Goal: Information Seeking & Learning: Understand process/instructions

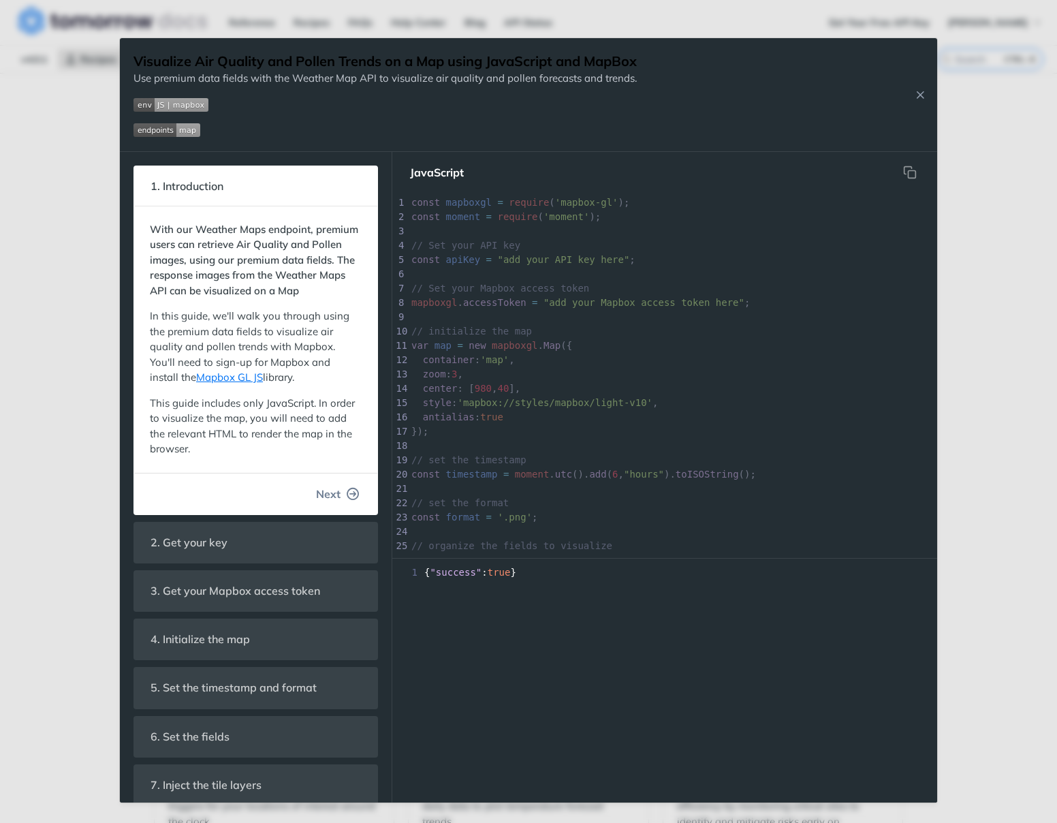
click at [337, 495] on span "Next" at bounding box center [328, 494] width 25 height 16
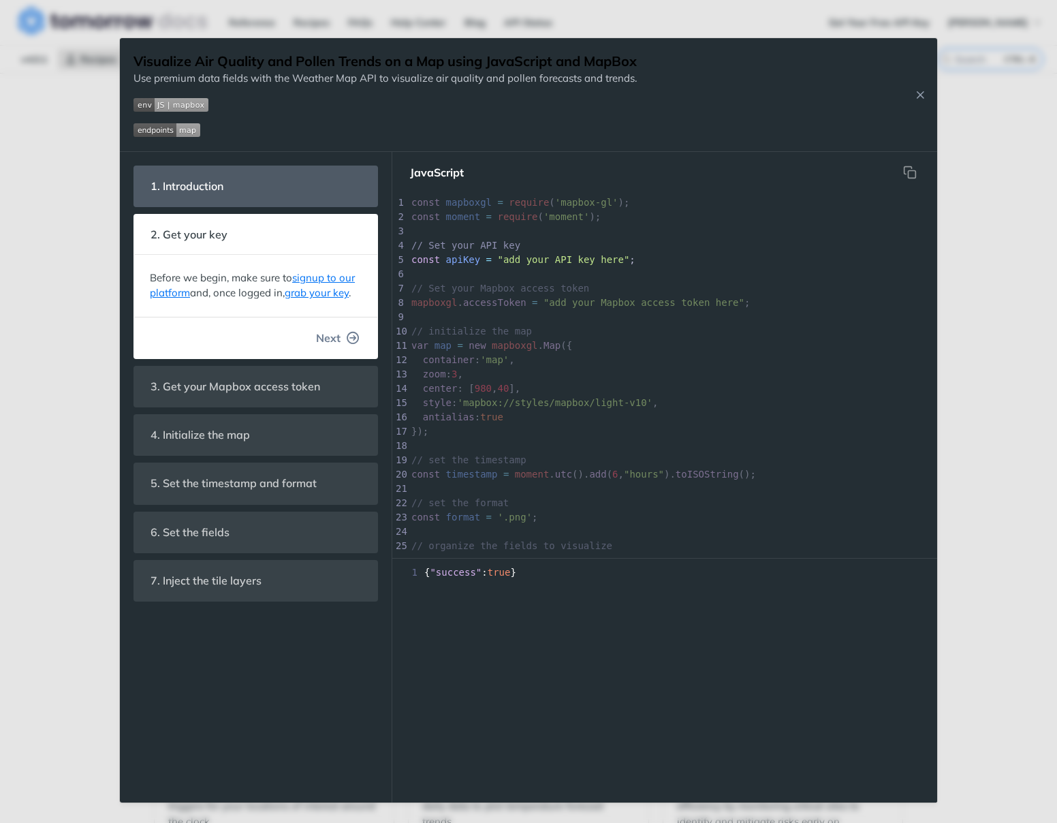
click at [328, 340] on span "Next" at bounding box center [328, 338] width 25 height 16
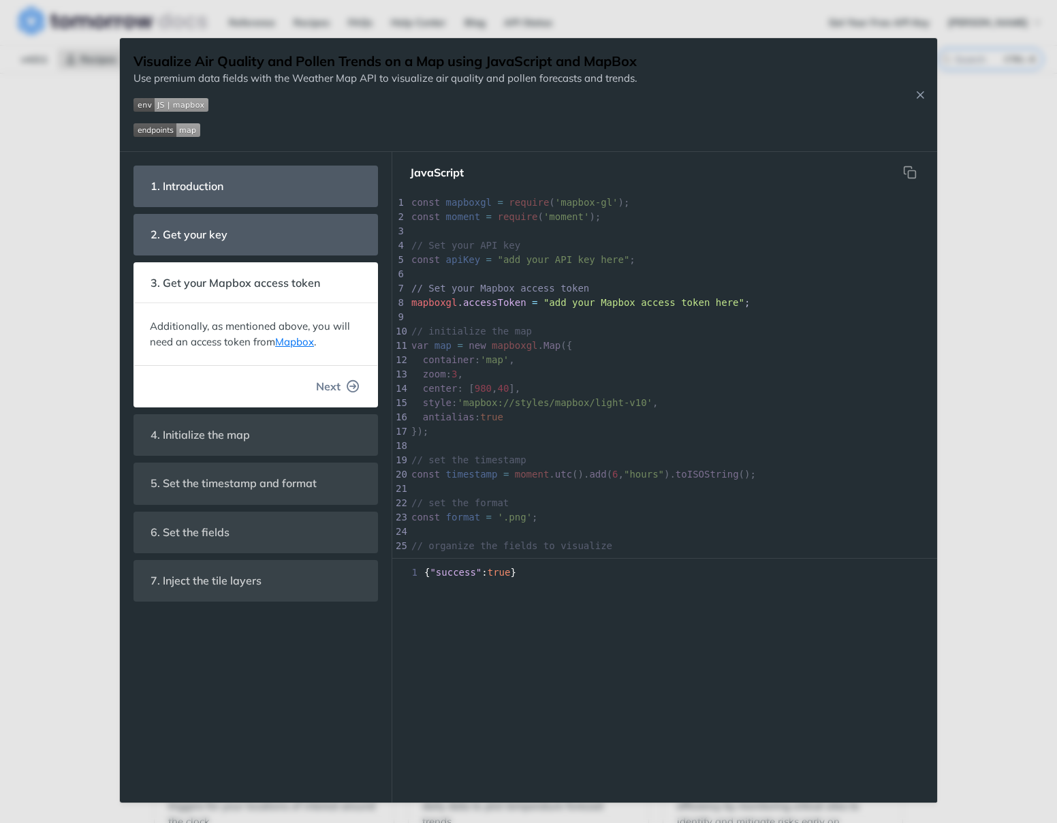
click at [330, 389] on span "Next" at bounding box center [328, 386] width 25 height 16
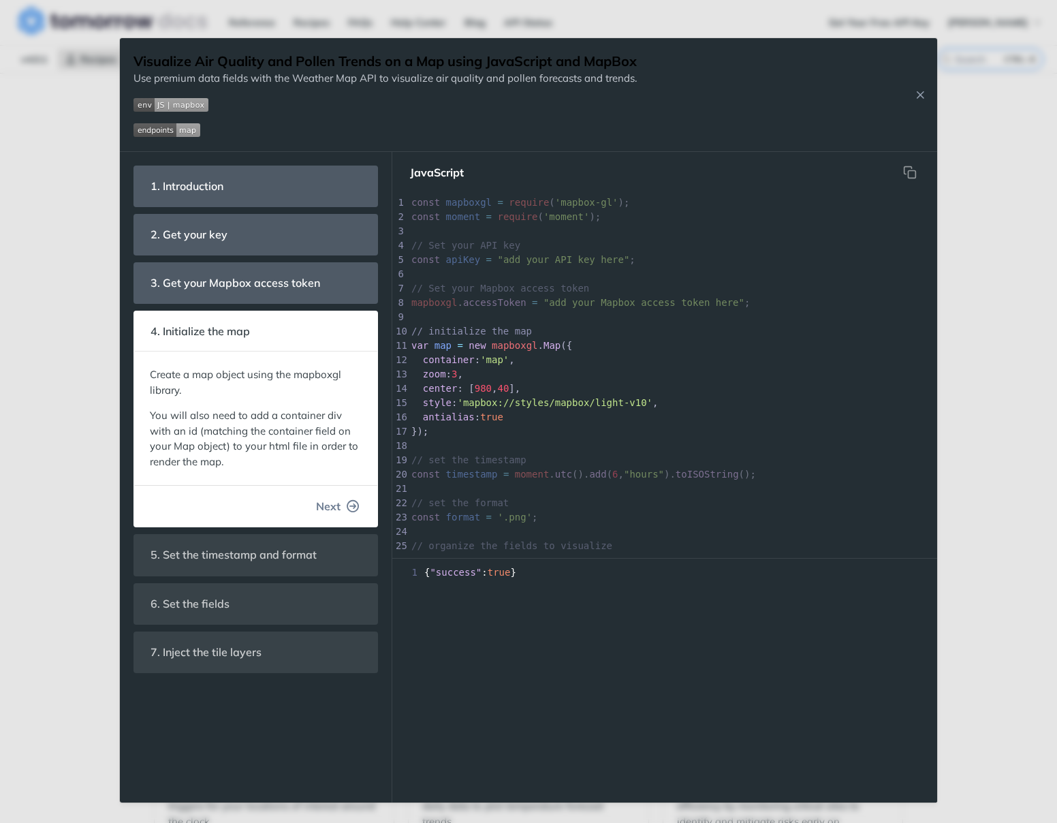
click at [335, 503] on span "Next" at bounding box center [328, 506] width 25 height 16
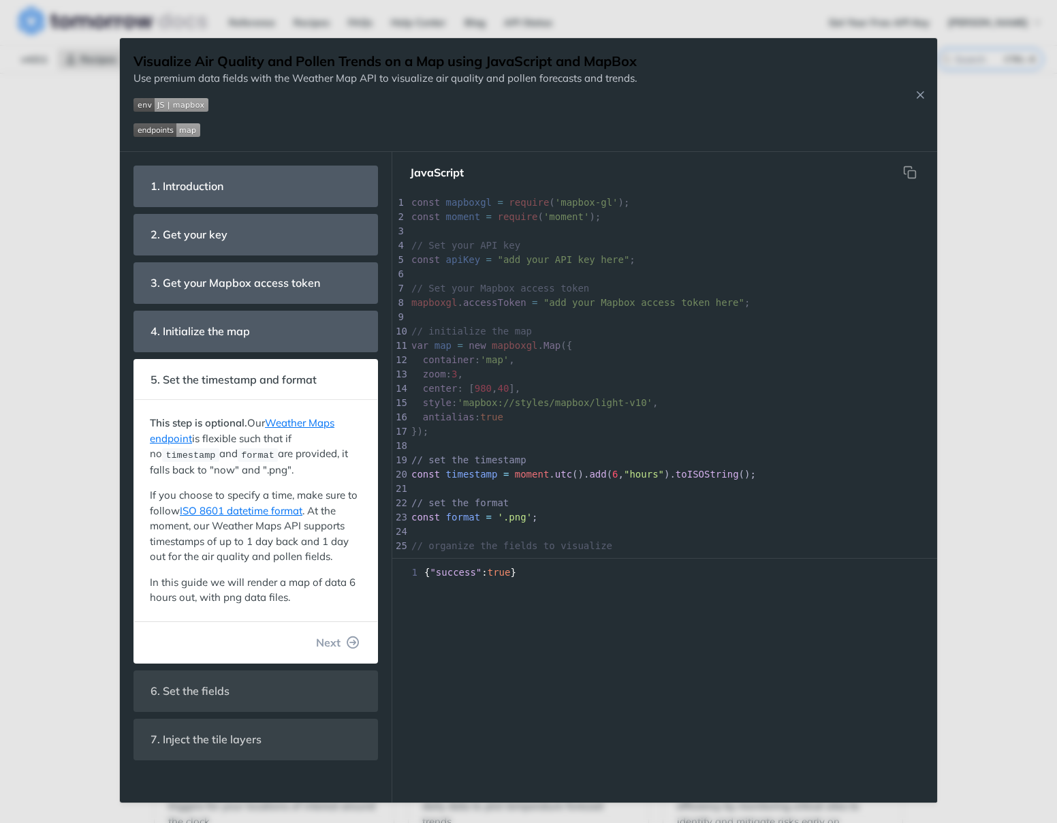
scroll to position [104, 0]
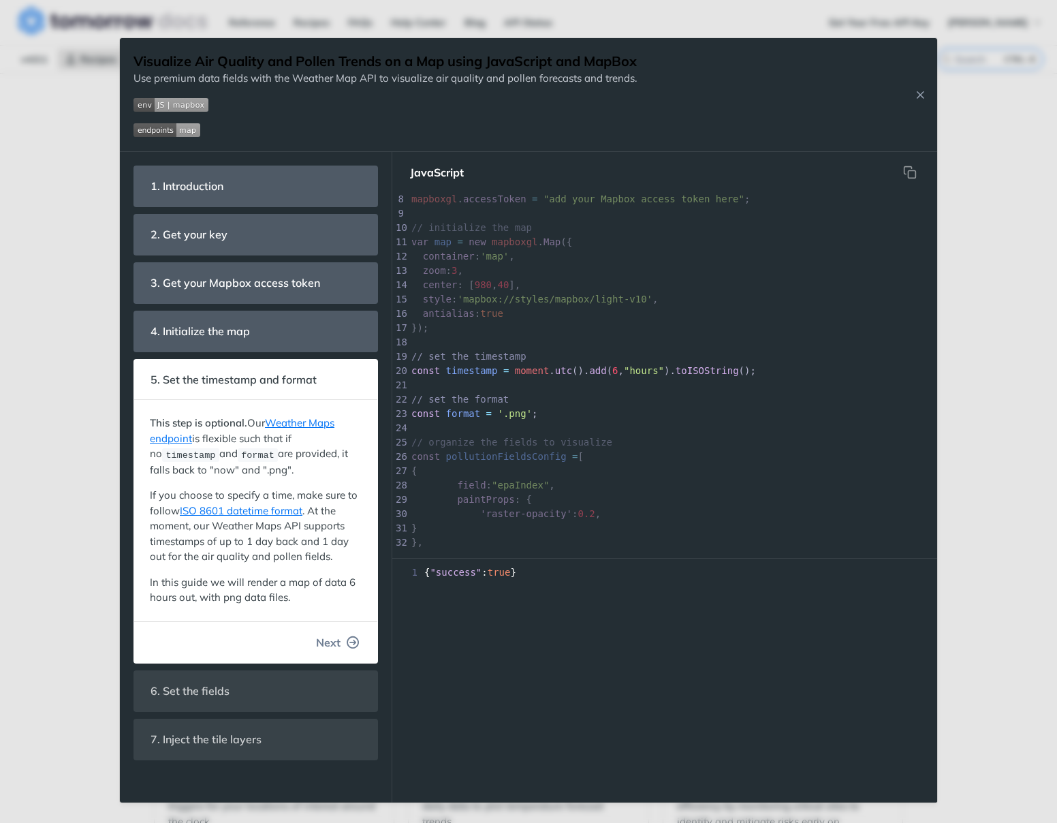
click at [324, 644] on span "Next" at bounding box center [328, 642] width 25 height 16
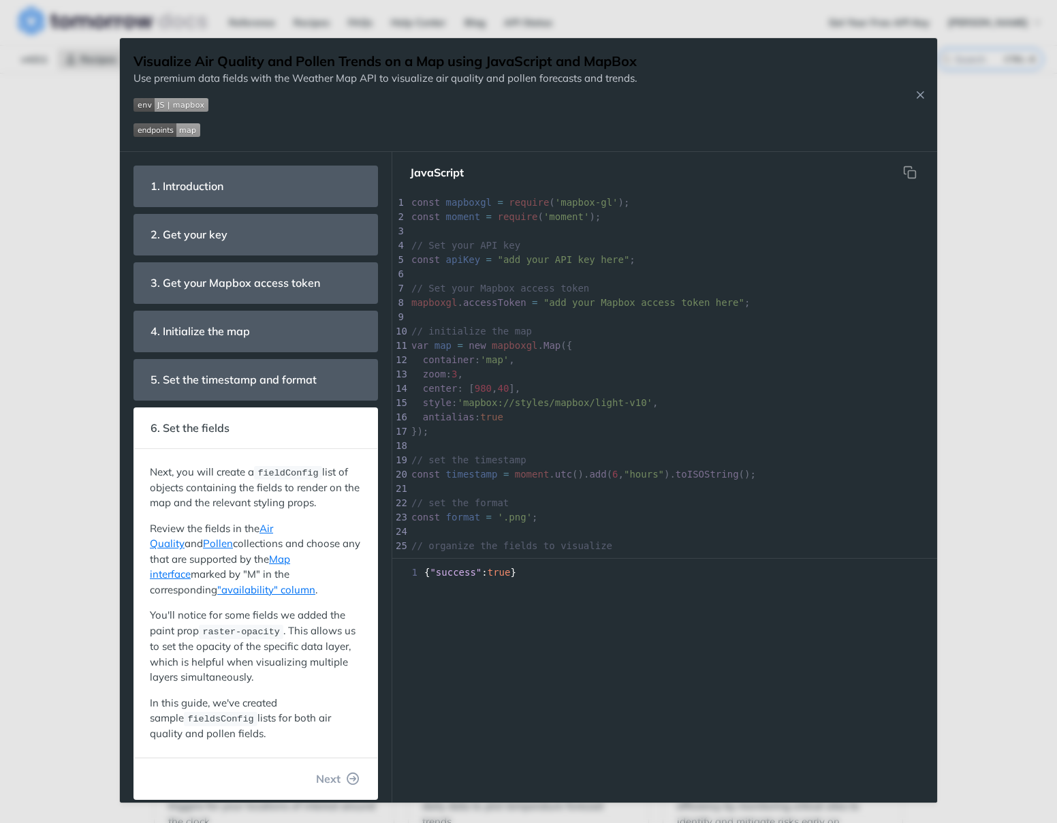
scroll to position [329, 0]
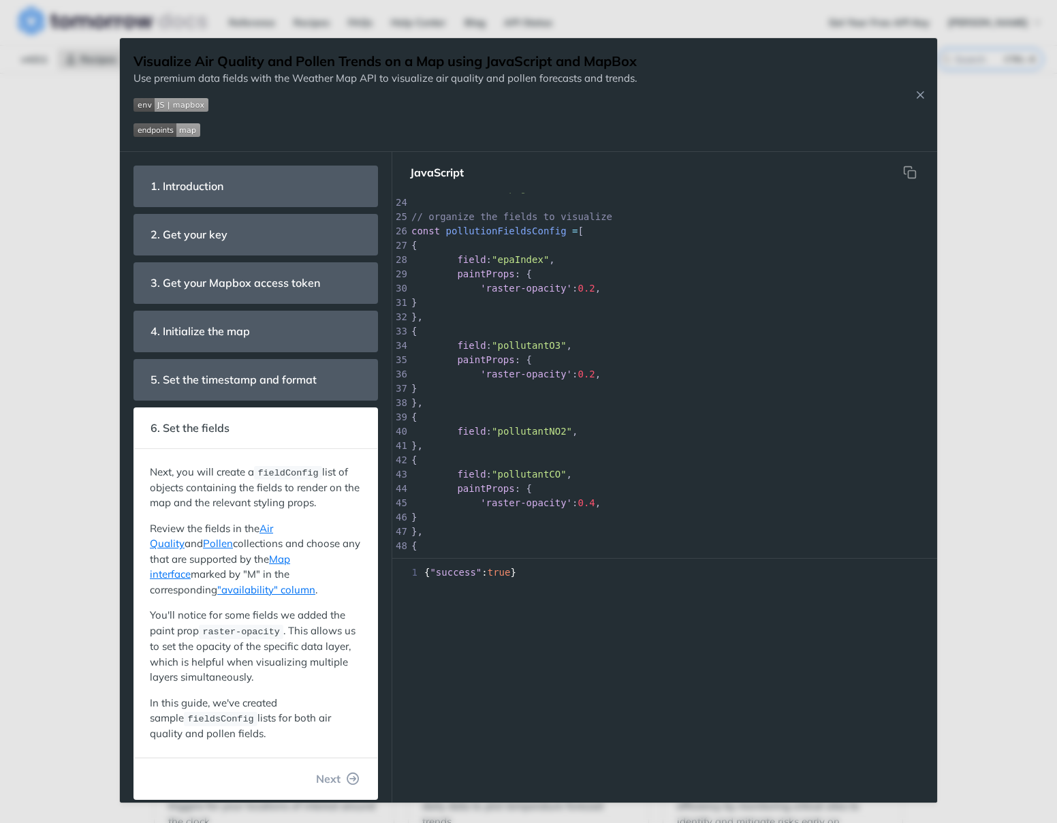
click at [683, 756] on div "1 { "success" : true }" at bounding box center [664, 683] width 545 height 237
click at [329, 776] on span "Next" at bounding box center [328, 779] width 25 height 16
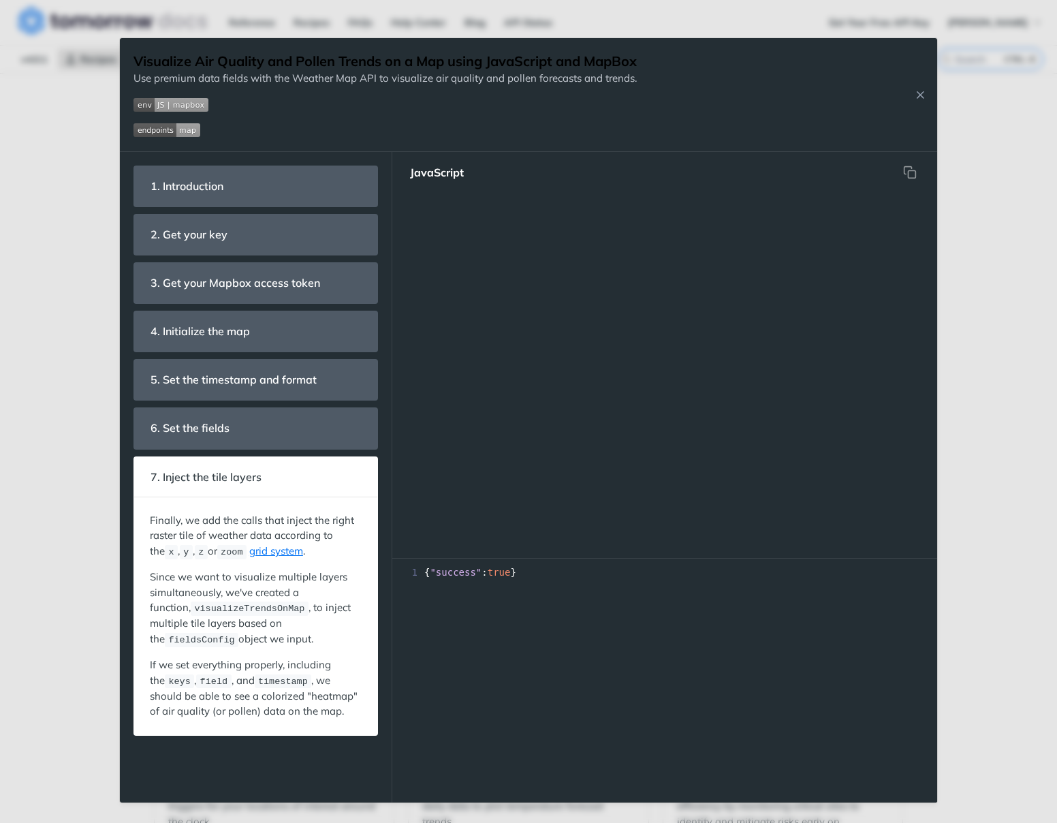
scroll to position [916, 0]
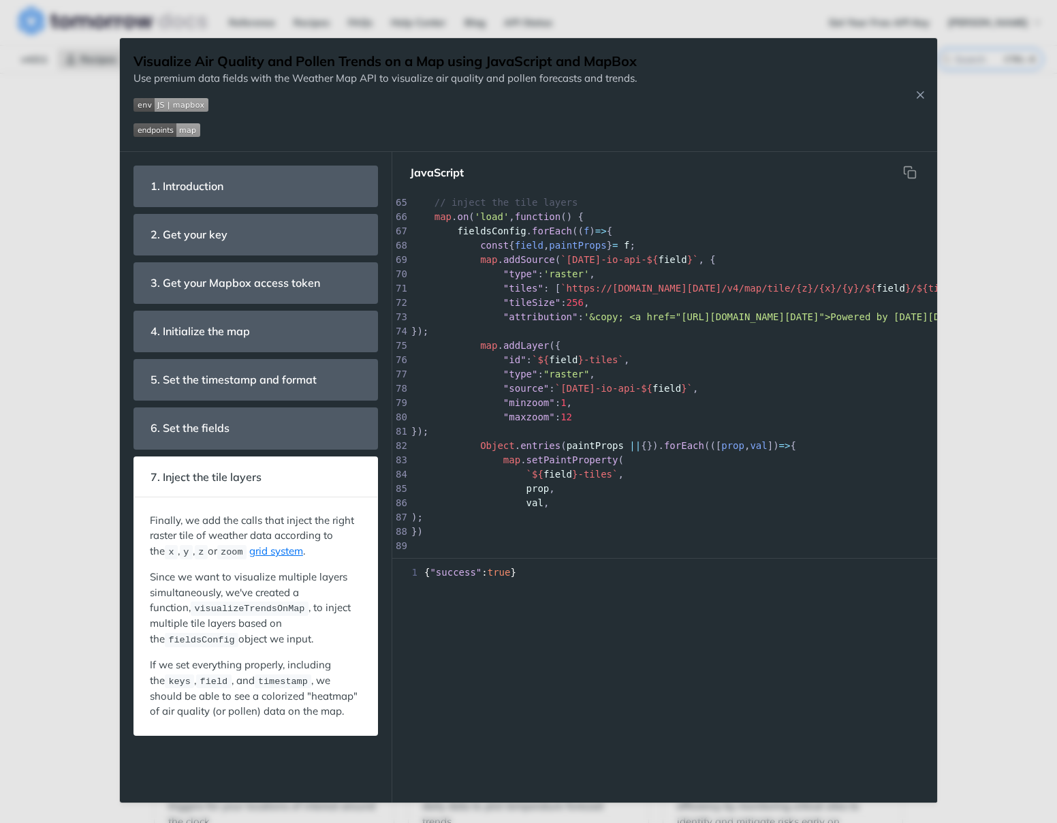
click at [589, 671] on div "1 { "success" : true }" at bounding box center [664, 683] width 545 height 237
click at [925, 97] on icon "Close Recipe" at bounding box center [920, 95] width 12 height 12
